Goal: Task Accomplishment & Management: Manage account settings

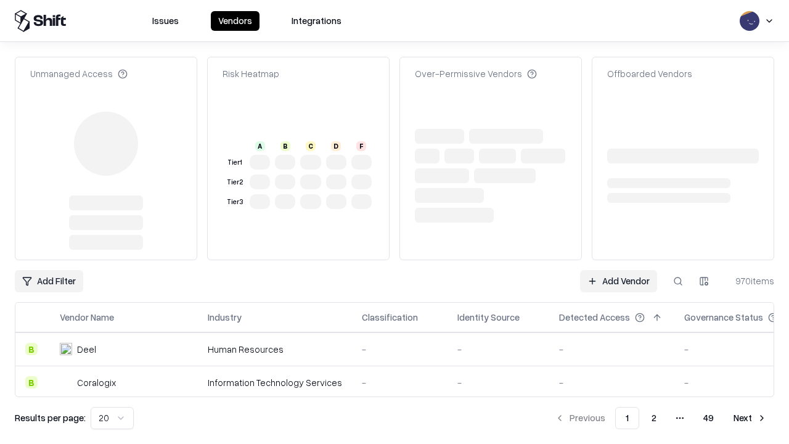
click at [618, 270] on link "Add Vendor" at bounding box center [618, 281] width 77 height 22
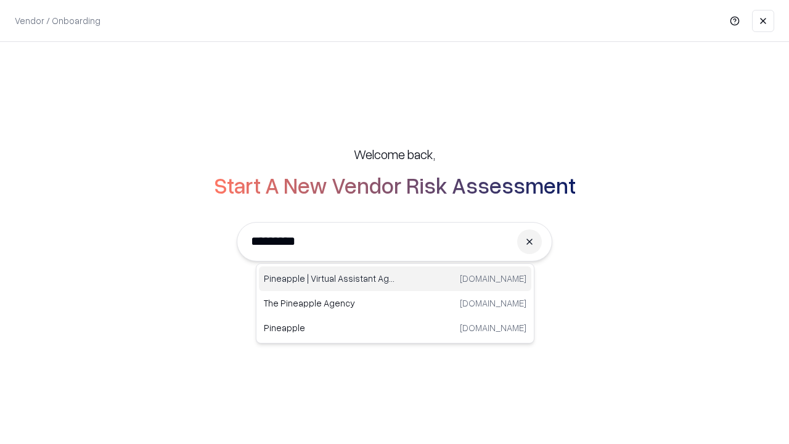
click at [395, 279] on div "Pineapple | Virtual Assistant Agency [DOMAIN_NAME]" at bounding box center [395, 278] width 272 height 25
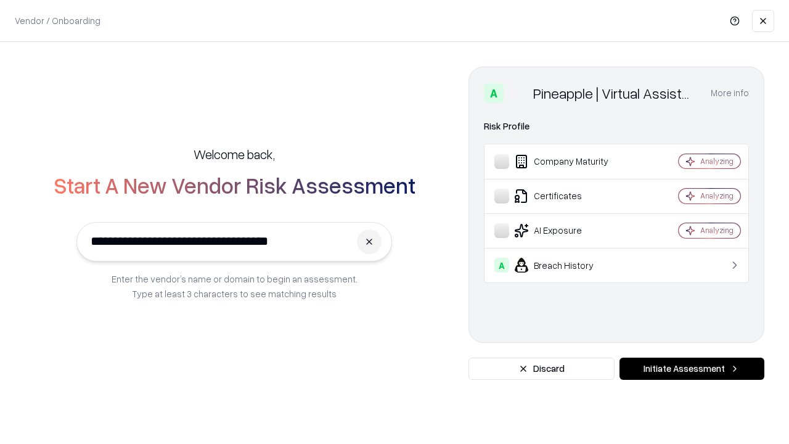
type input "**********"
click at [691, 369] on button "Initiate Assessment" at bounding box center [691, 368] width 145 height 22
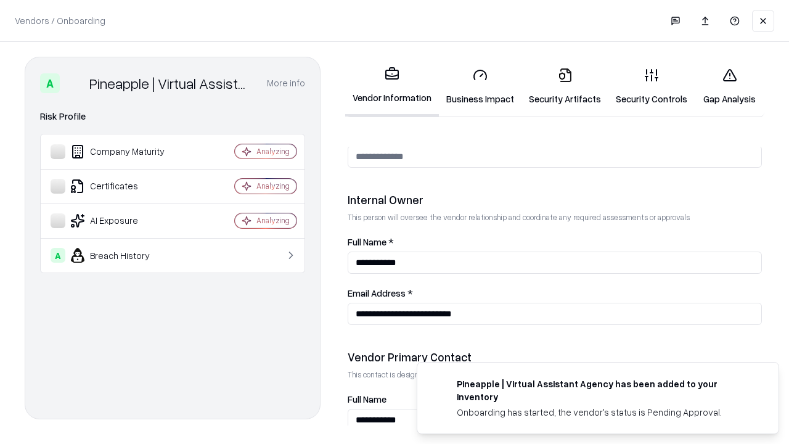
scroll to position [638, 0]
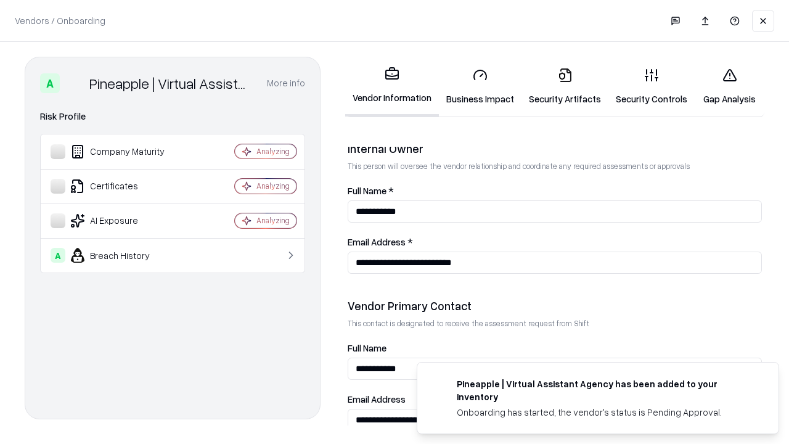
click at [480, 86] on link "Business Impact" at bounding box center [480, 86] width 83 height 57
click at [564, 86] on link "Security Artifacts" at bounding box center [564, 86] width 87 height 57
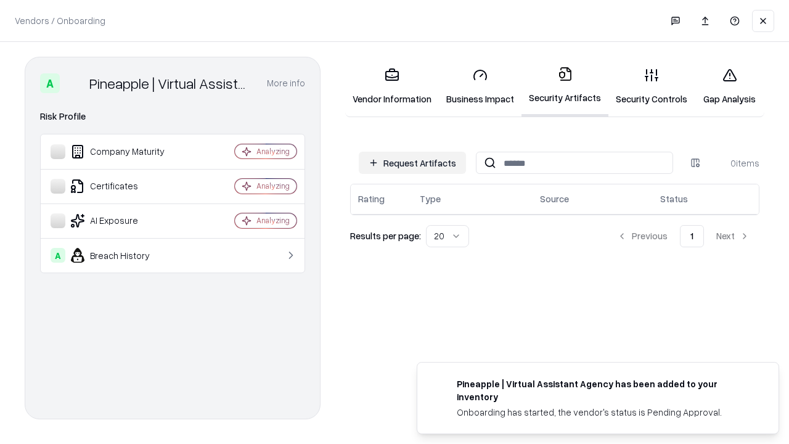
click at [412, 163] on button "Request Artifacts" at bounding box center [412, 163] width 107 height 22
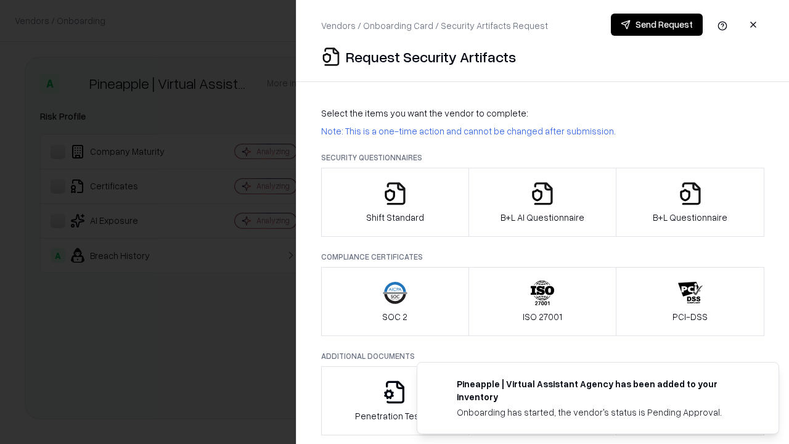
click at [394, 202] on icon "button" at bounding box center [395, 193] width 25 height 25
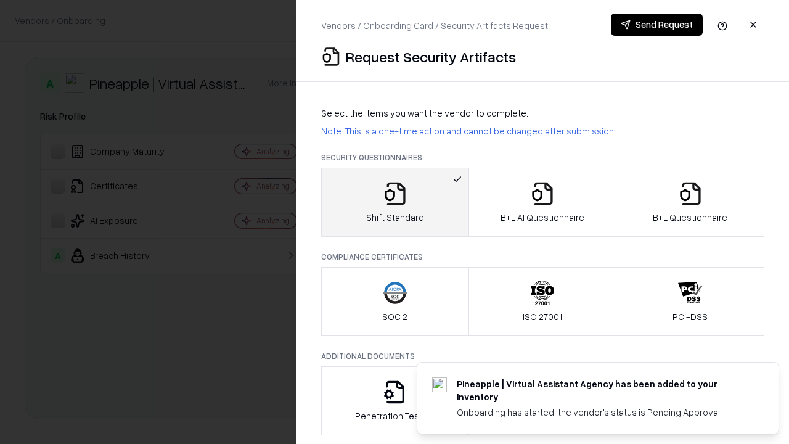
click at [656, 25] on button "Send Request" at bounding box center [657, 25] width 92 height 22
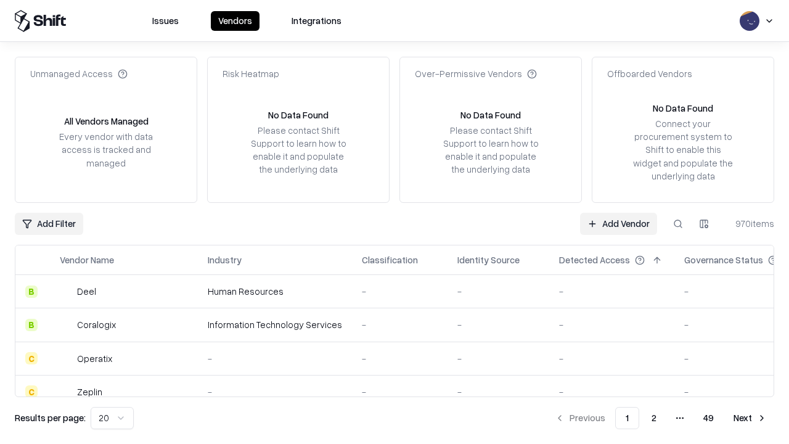
click at [678, 223] on button at bounding box center [678, 224] width 22 height 22
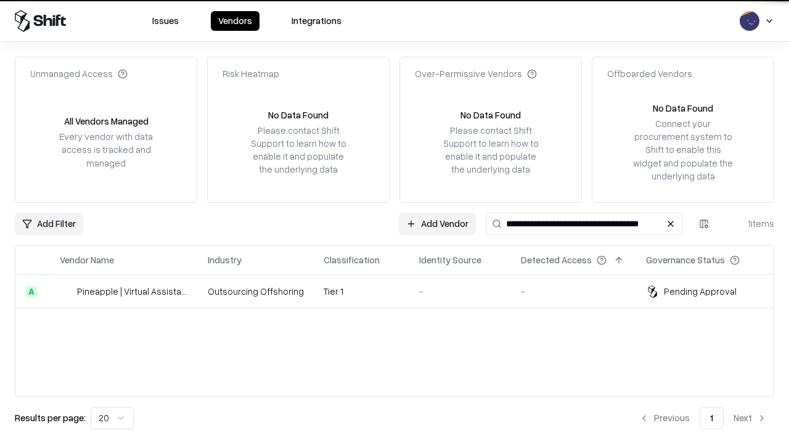
type input "**********"
click at [402, 291] on td "Tier 1" at bounding box center [362, 291] width 96 height 33
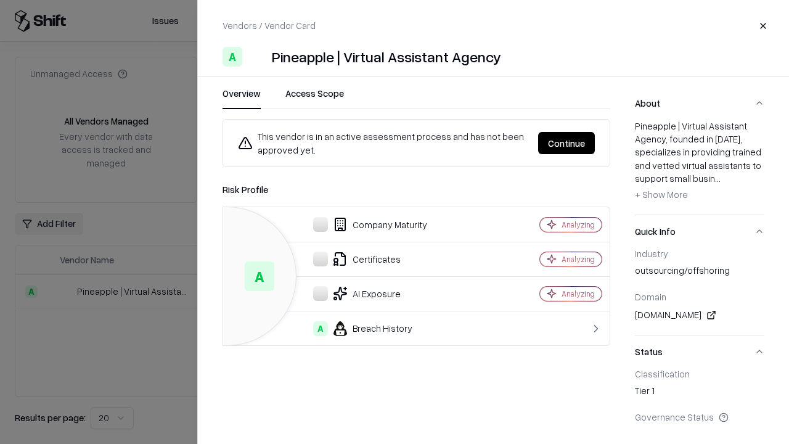
click at [566, 143] on button "Continue" at bounding box center [566, 143] width 57 height 22
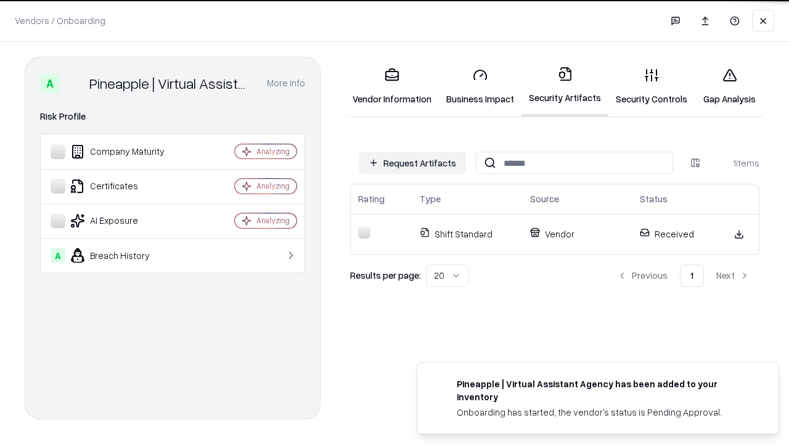
click at [729, 86] on link "Gap Analysis" at bounding box center [729, 86] width 70 height 57
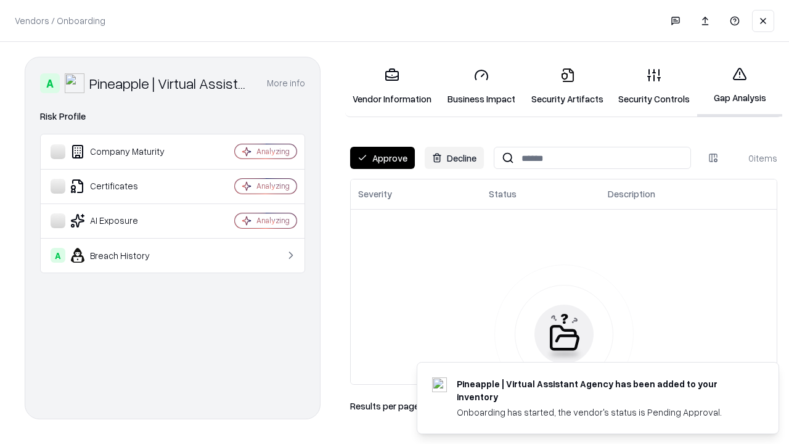
click at [382, 158] on button "Approve" at bounding box center [382, 158] width 65 height 22
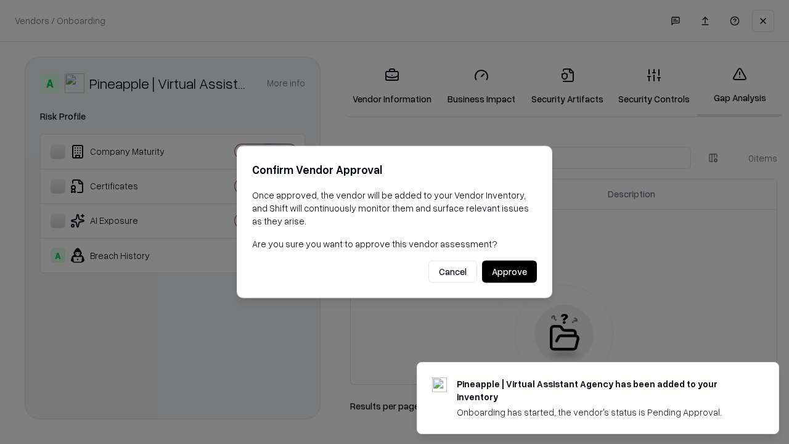
click at [509, 271] on button "Approve" at bounding box center [509, 272] width 55 height 22
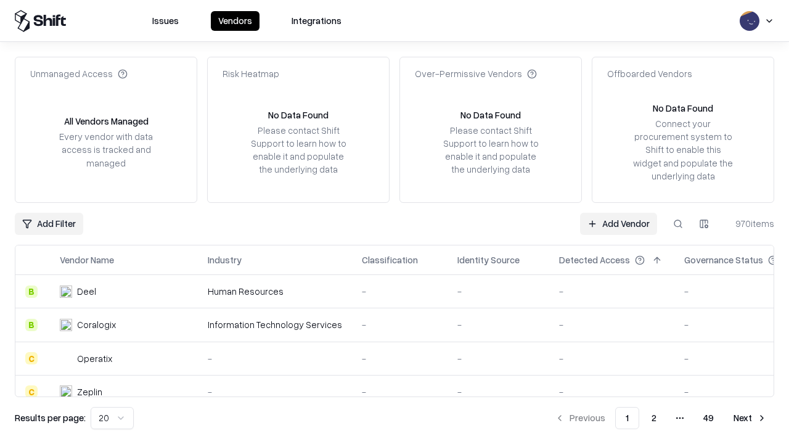
type input "**********"
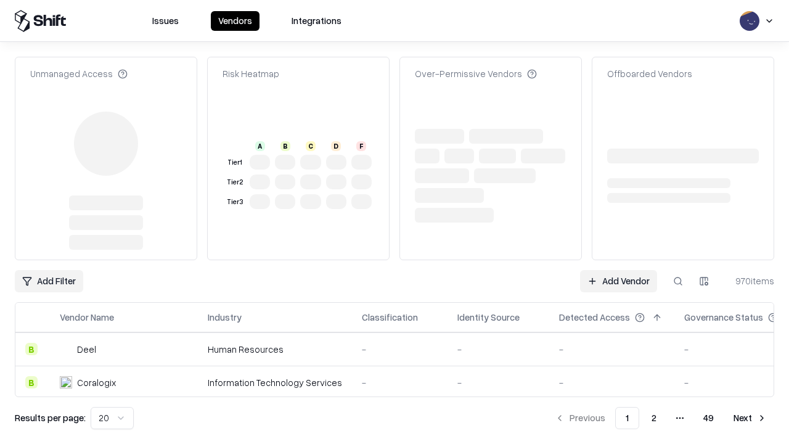
click at [618, 281] on link "Add Vendor" at bounding box center [618, 281] width 77 height 22
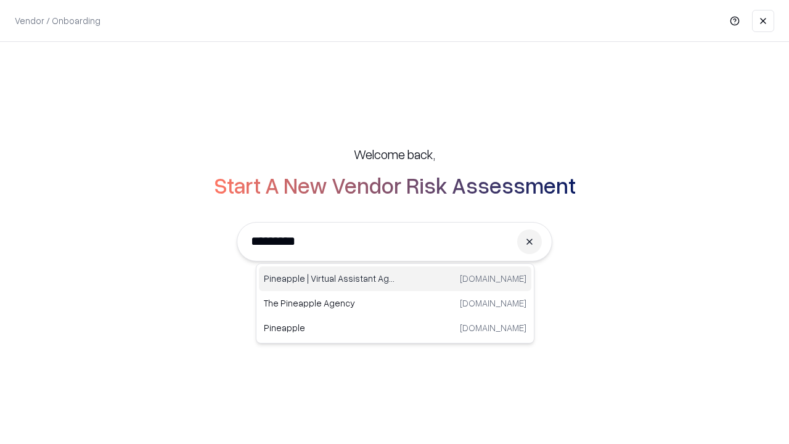
click at [395, 279] on div "Pineapple | Virtual Assistant Agency [DOMAIN_NAME]" at bounding box center [395, 278] width 272 height 25
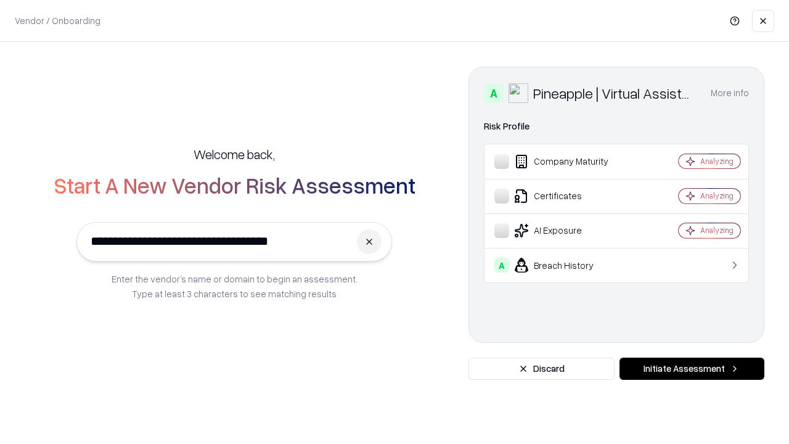
type input "**********"
click at [691, 369] on button "Initiate Assessment" at bounding box center [691, 368] width 145 height 22
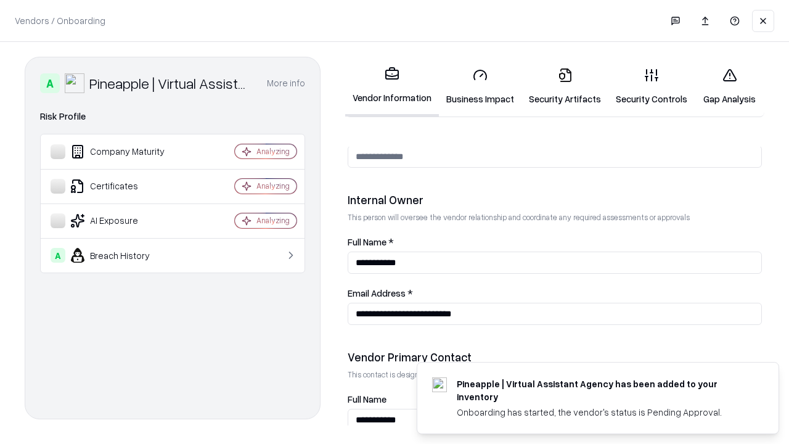
scroll to position [638, 0]
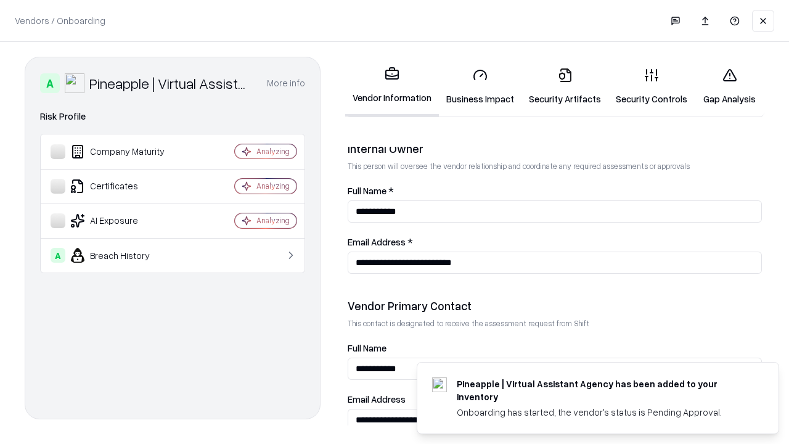
click at [729, 86] on link "Gap Analysis" at bounding box center [729, 86] width 70 height 57
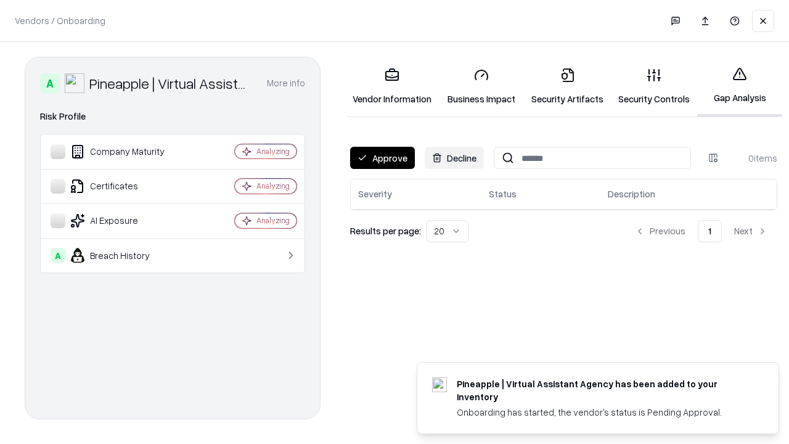
click at [382, 158] on button "Approve" at bounding box center [382, 158] width 65 height 22
